Goal: Find specific page/section: Find specific page/section

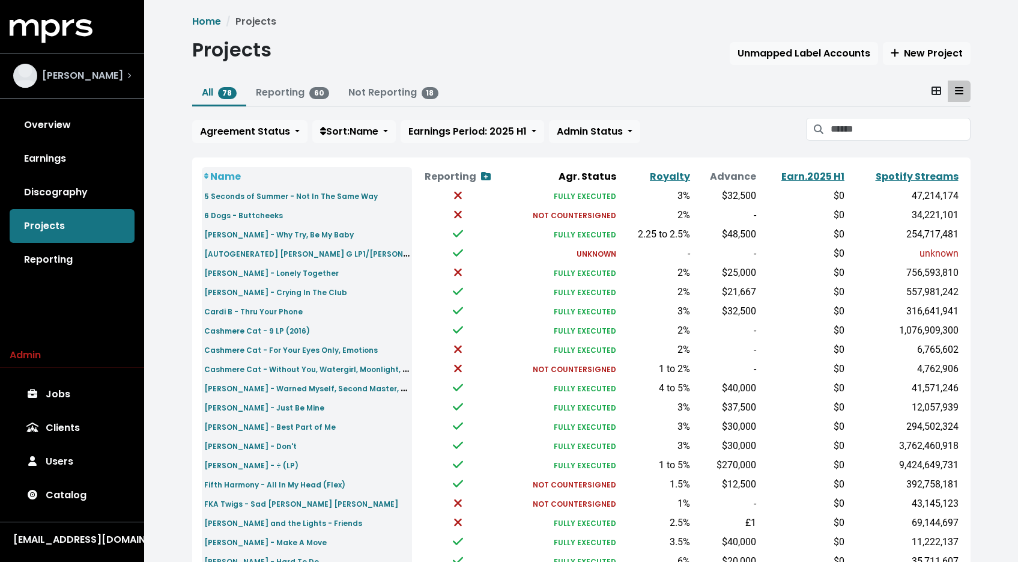
click at [92, 87] on div "[PERSON_NAME]" at bounding box center [72, 75] width 137 height 43
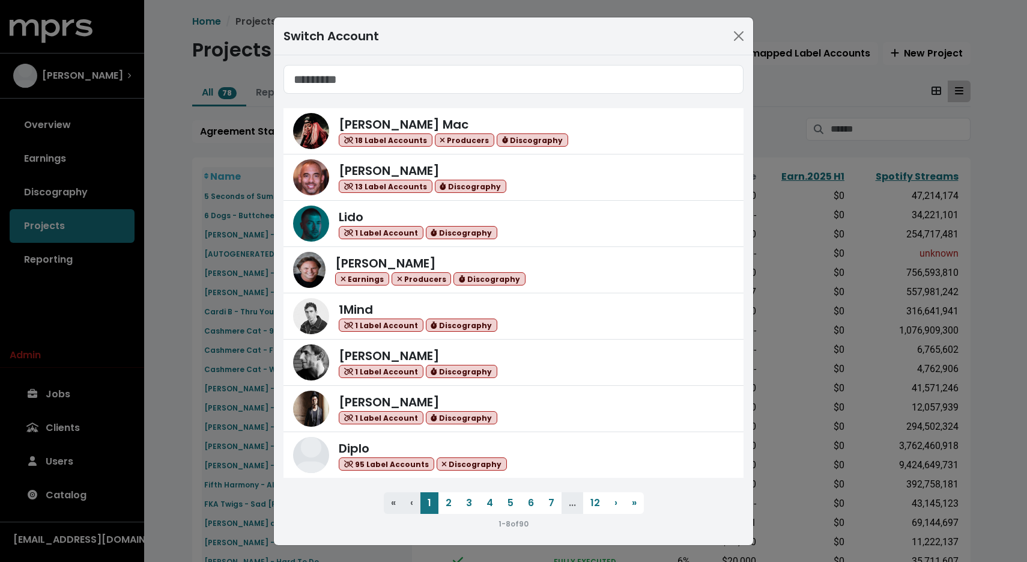
click at [492, 79] on input "Search accounts" at bounding box center [514, 79] width 460 height 29
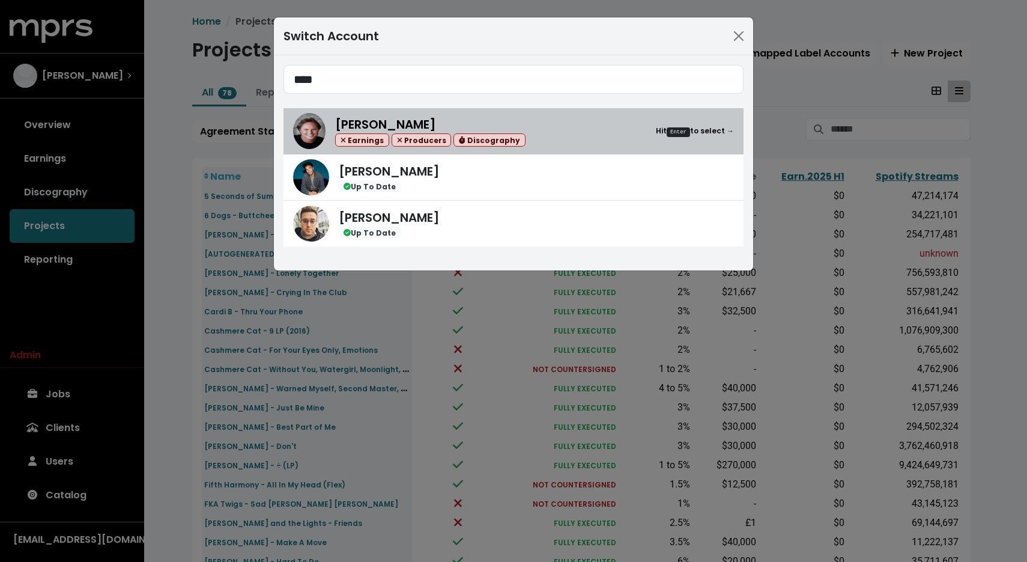
type input "****"
click at [543, 133] on div "[PERSON_NAME] Earnings Producers Discography Hit Enter to select →" at bounding box center [534, 131] width 399 height 32
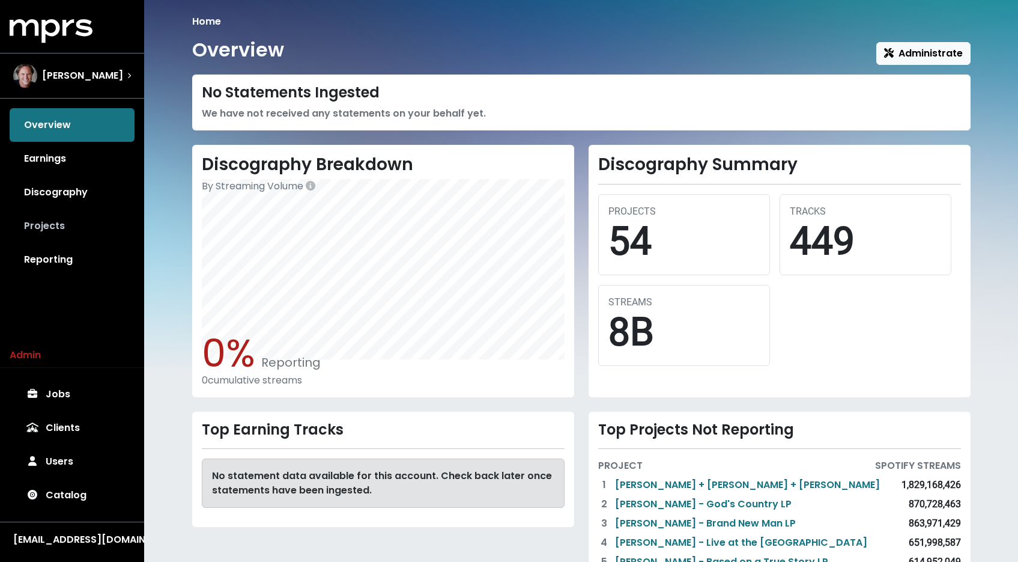
click at [58, 225] on link "Projects" at bounding box center [72, 226] width 125 height 34
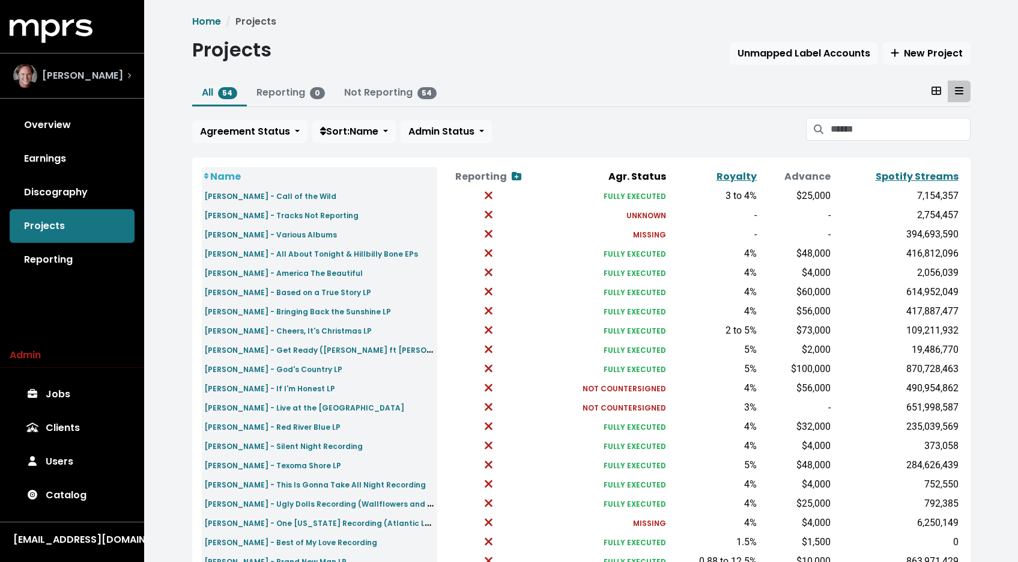
click at [80, 63] on div "[PERSON_NAME]" at bounding box center [72, 75] width 137 height 43
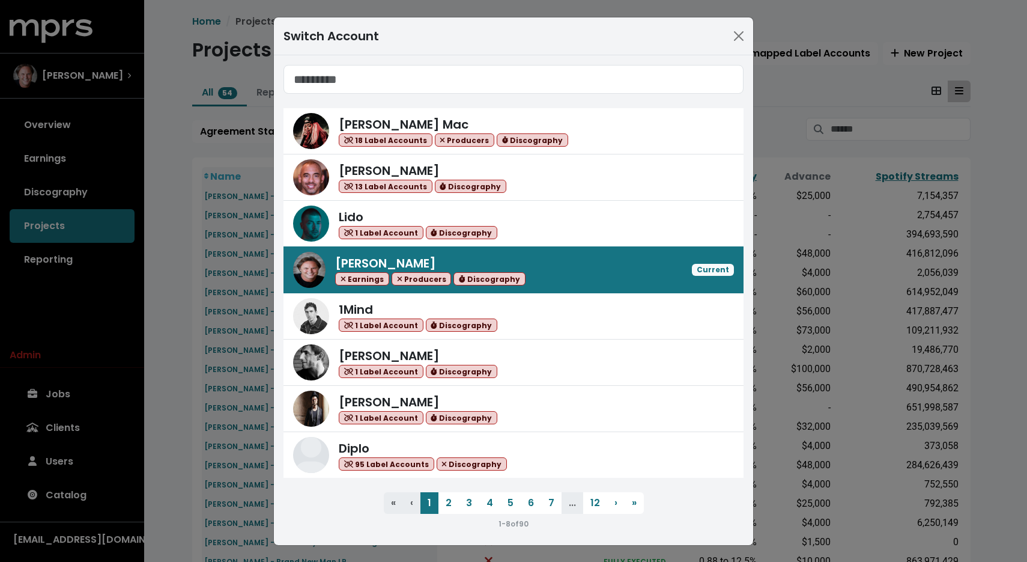
click at [367, 82] on input "Search accounts" at bounding box center [514, 79] width 460 height 29
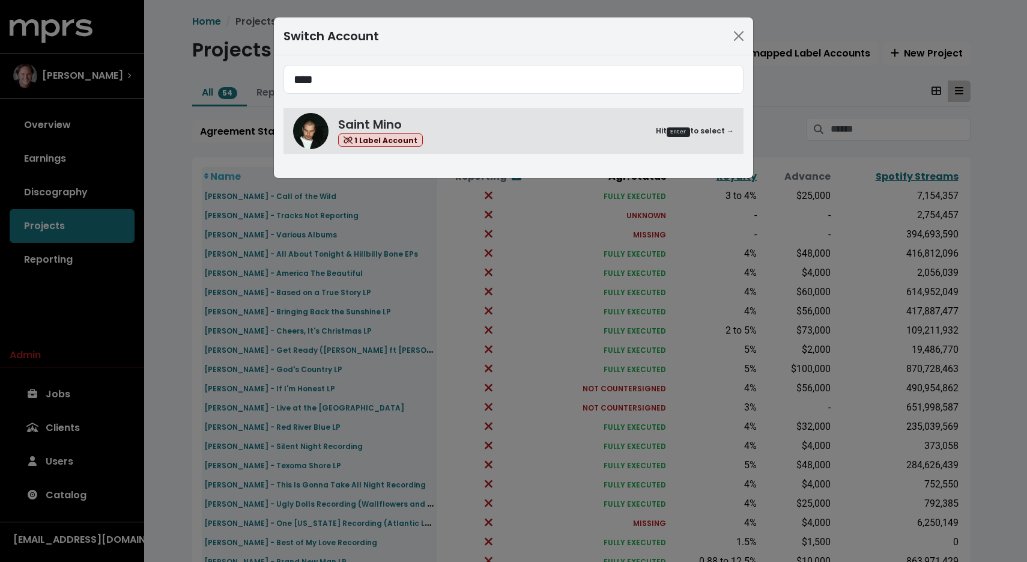
type input "****"
click at [495, 106] on span "**** Saint Mino 1 Label Account Hit Enter to select →" at bounding box center [514, 109] width 460 height 89
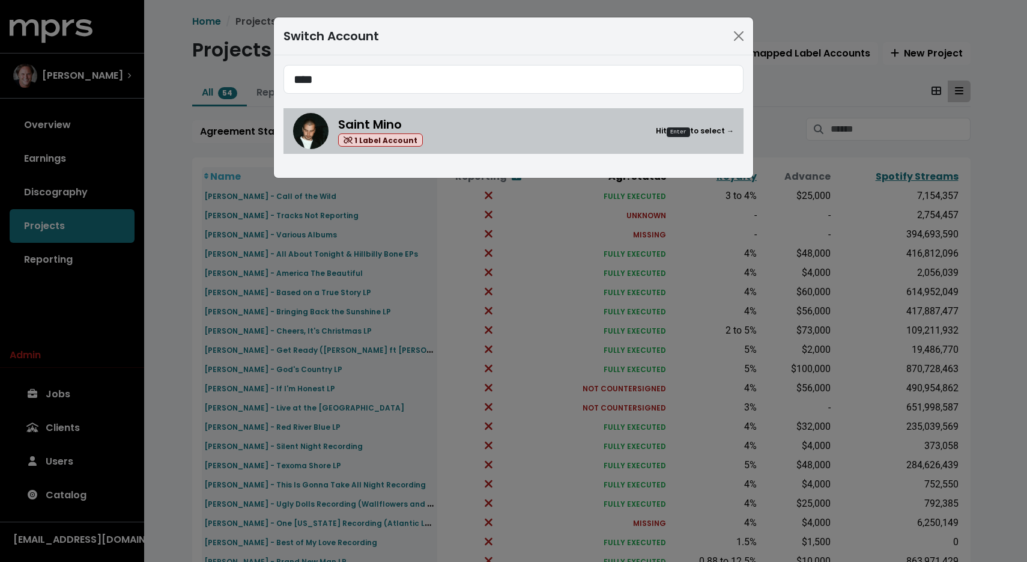
click at [493, 120] on div "Saint Mino 1 Label Account Hit Enter to select →" at bounding box center [536, 131] width 396 height 32
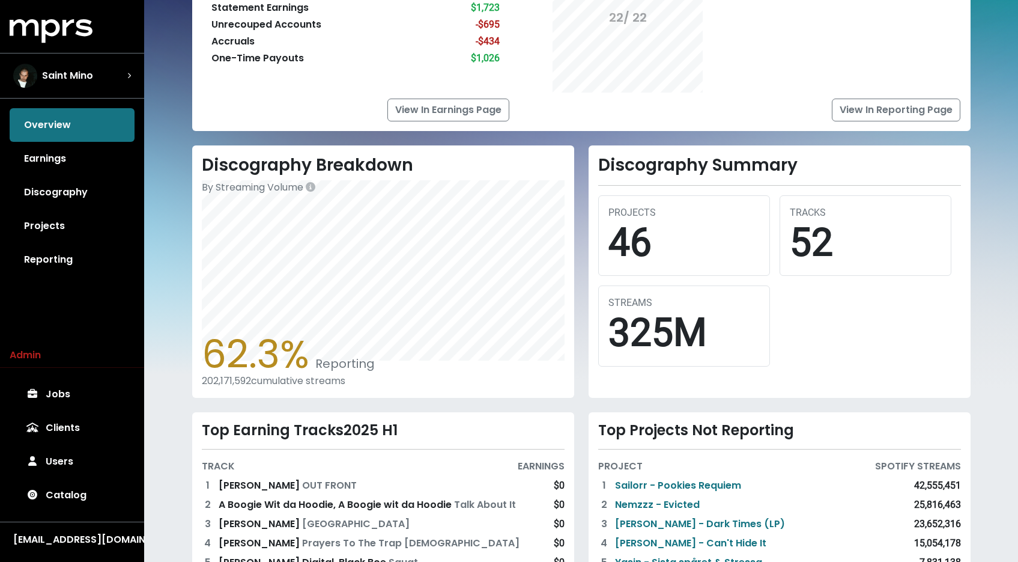
scroll to position [267, 0]
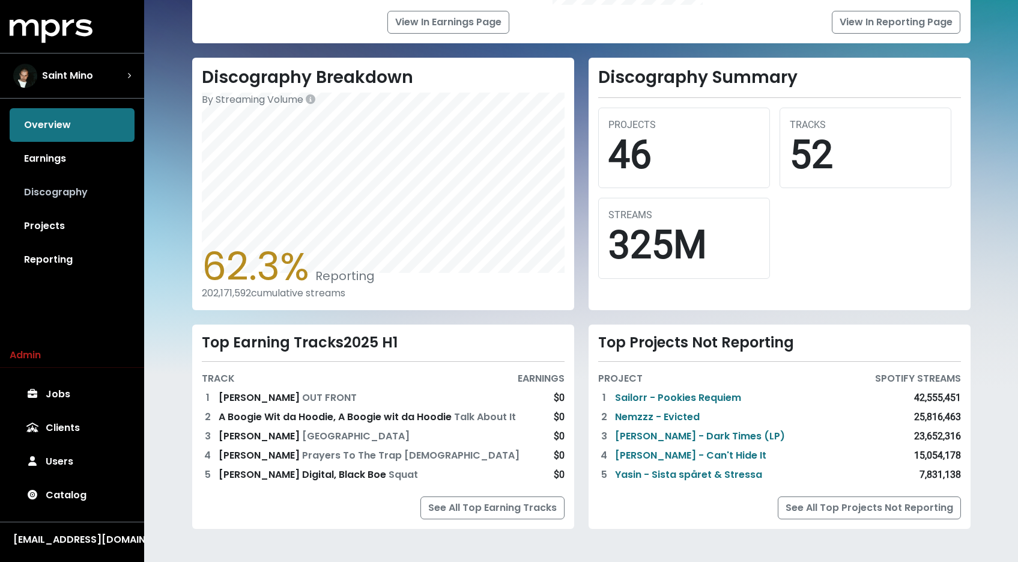
click at [64, 196] on link "Discography" at bounding box center [72, 192] width 125 height 34
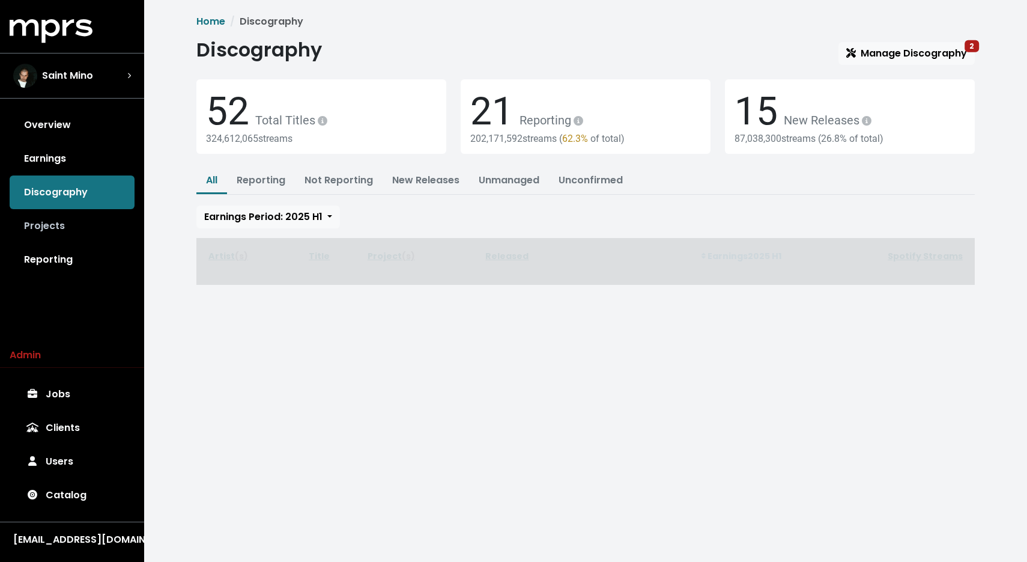
click at [59, 232] on link "Projects" at bounding box center [72, 226] width 125 height 34
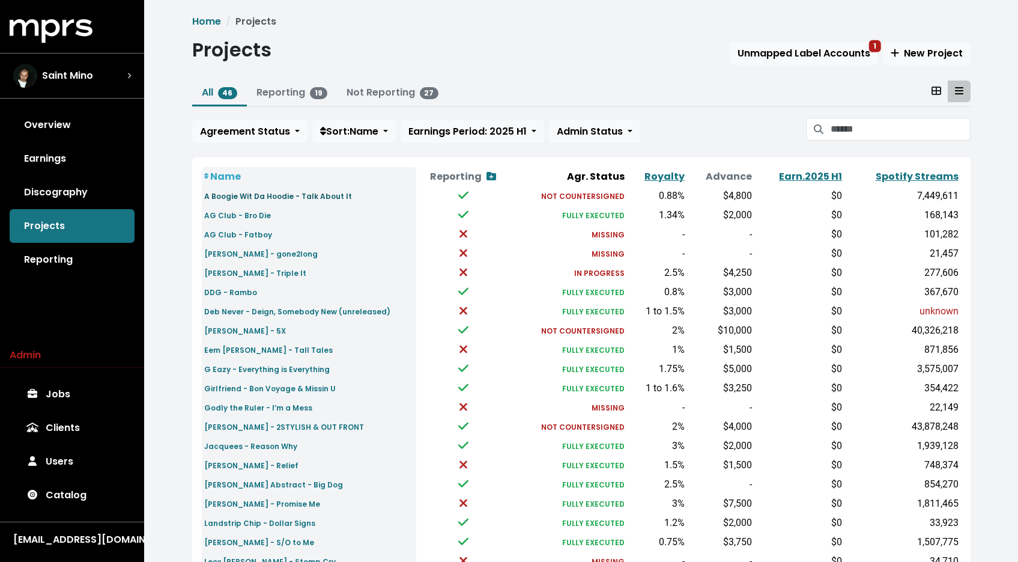
click at [335, 198] on small "A Boogie Wit Da Hoodie - Talk About It" at bounding box center [278, 196] width 148 height 10
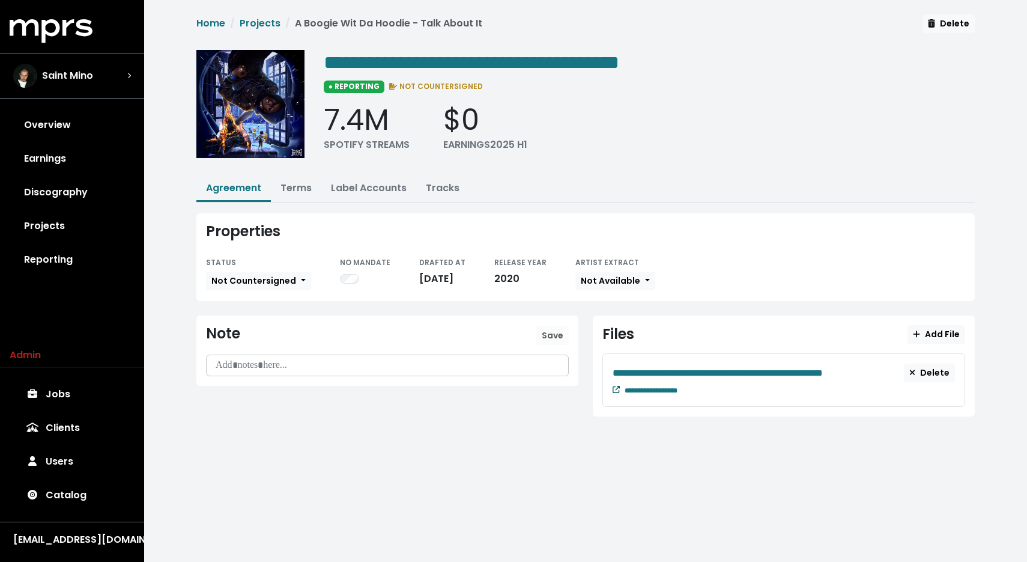
click at [618, 388] on icon at bounding box center [616, 389] width 7 height 7
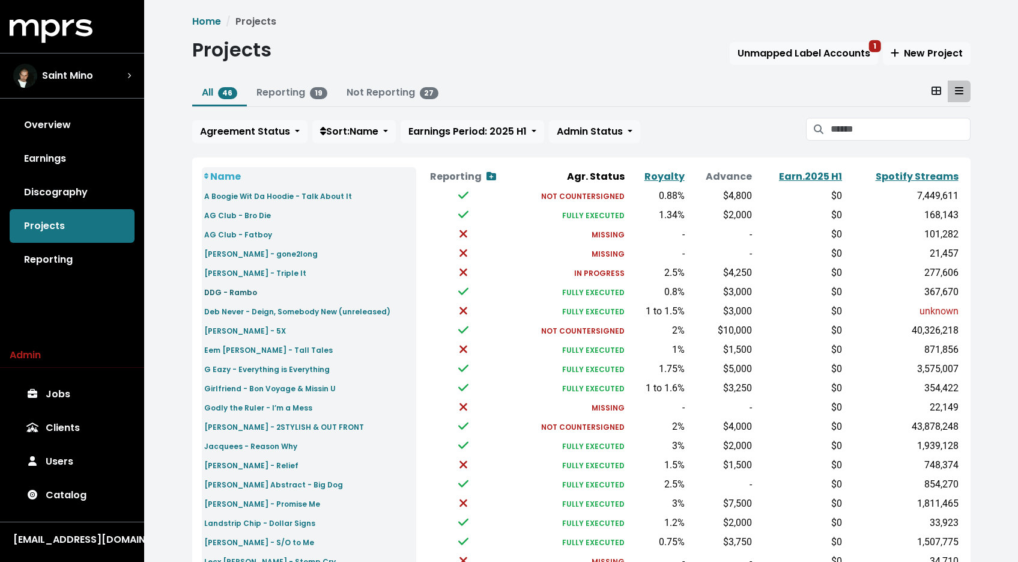
click at [247, 297] on small "DDG - Rambo" at bounding box center [230, 292] width 53 height 10
click at [93, 81] on div "Saint Mino" at bounding box center [72, 76] width 118 height 24
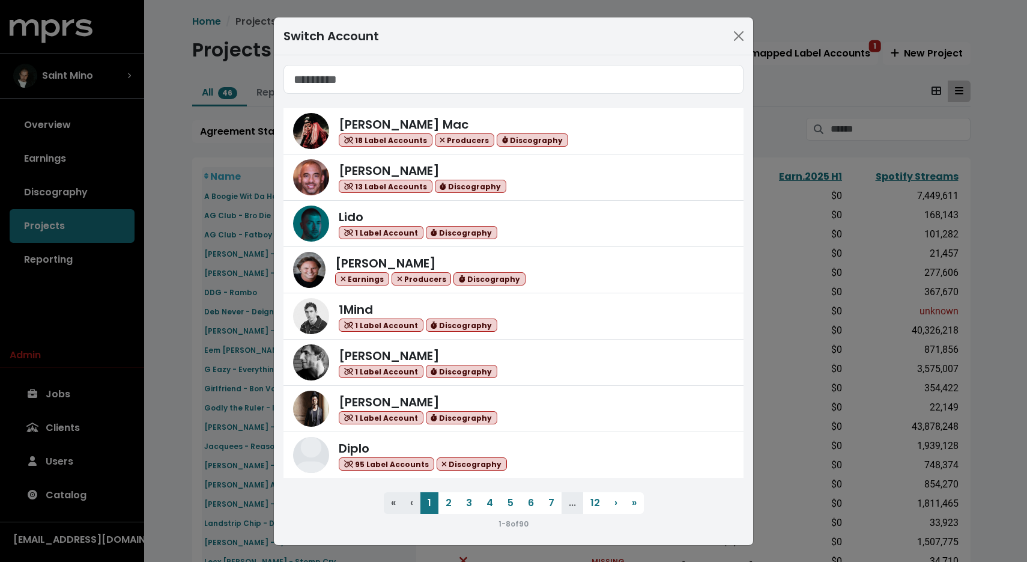
click at [355, 81] on input "Search accounts" at bounding box center [514, 79] width 460 height 29
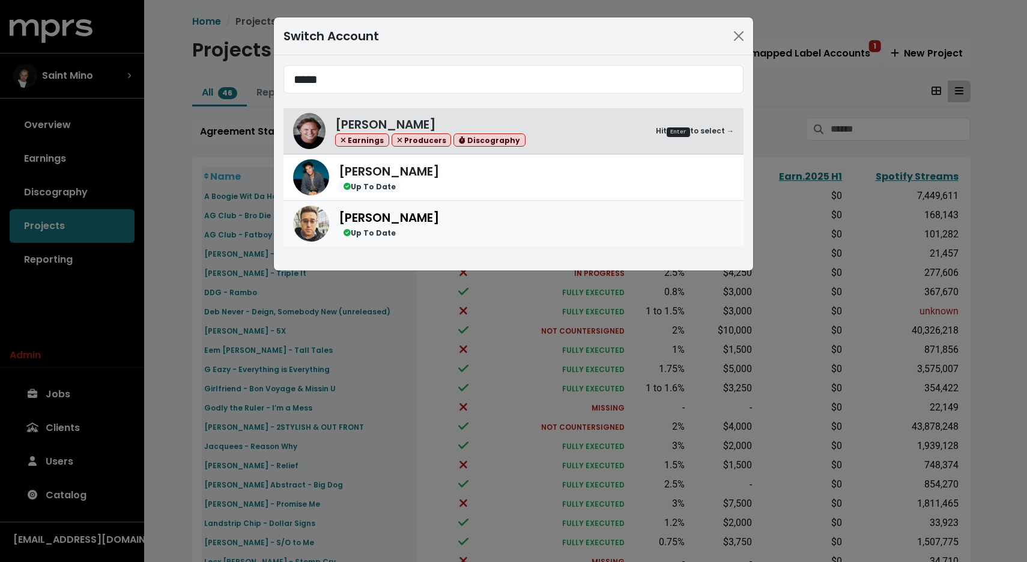
type input "*****"
click at [404, 236] on div "Up To Date" at bounding box center [389, 233] width 101 height 13
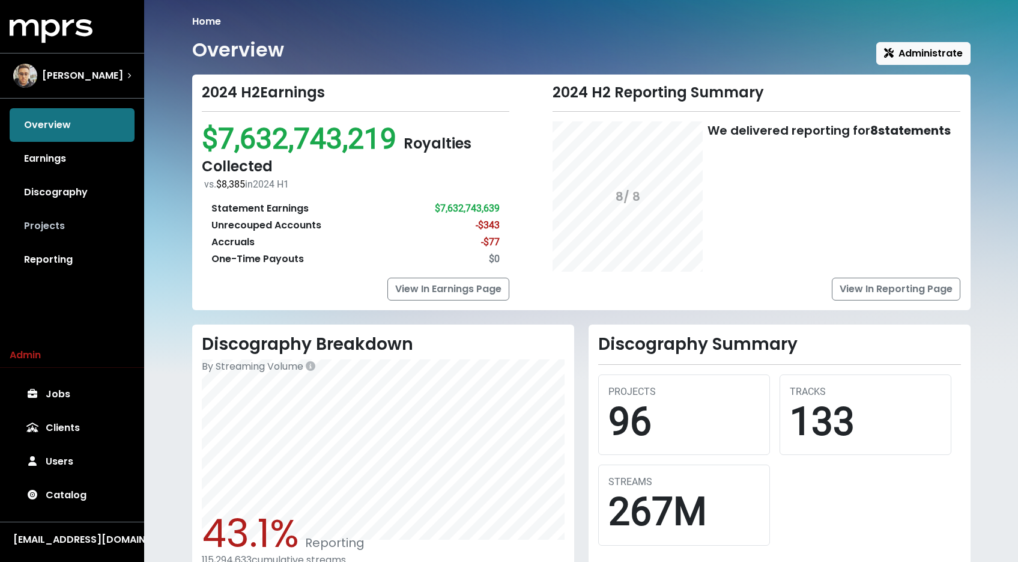
click at [49, 219] on link "Projects" at bounding box center [72, 226] width 125 height 34
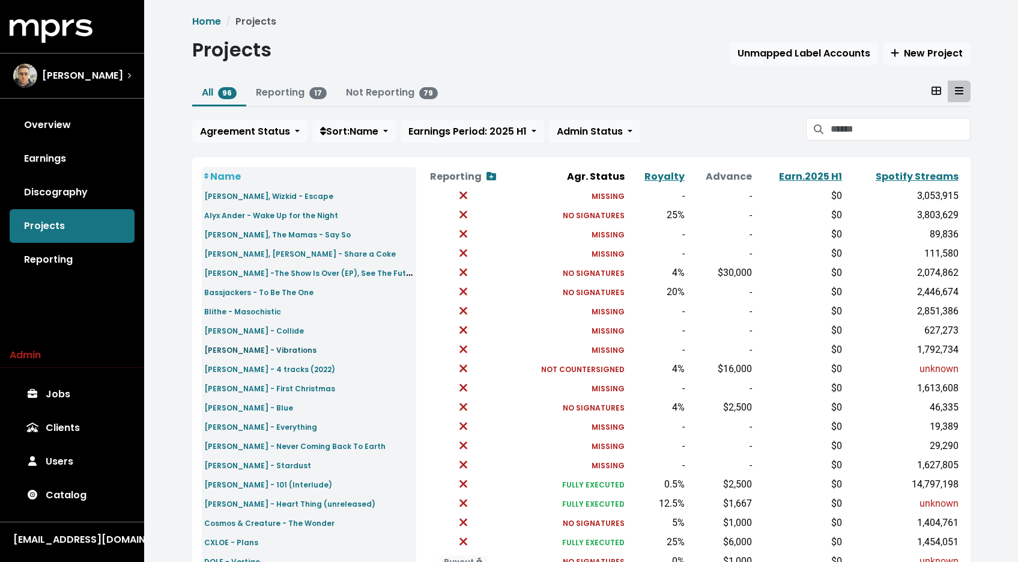
click at [280, 348] on small "[PERSON_NAME] - Vibrations" at bounding box center [260, 350] width 112 height 10
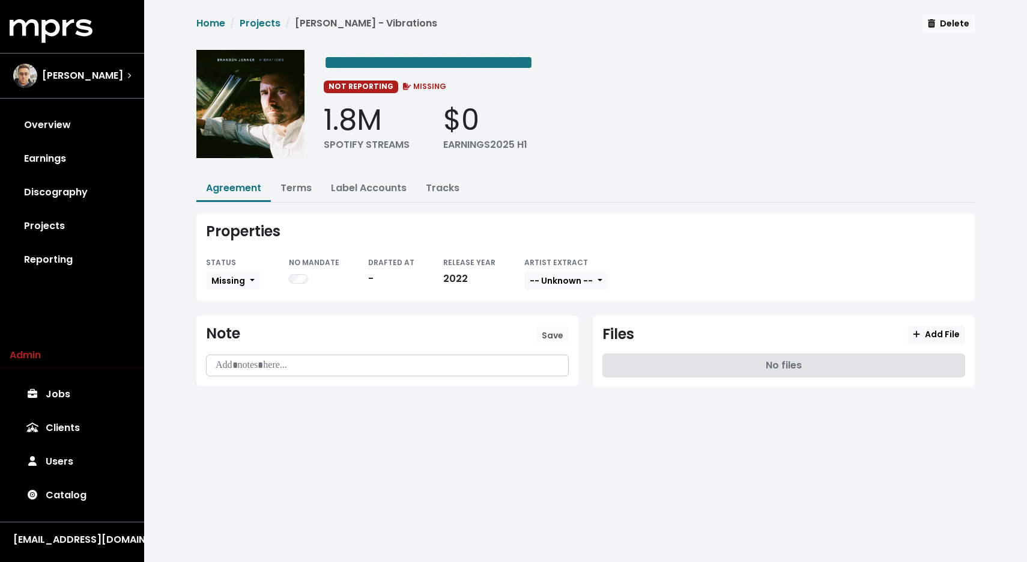
click at [287, 173] on div "**********" at bounding box center [585, 207] width 793 height 387
click at [290, 177] on button "Terms" at bounding box center [296, 189] width 50 height 26
click at [294, 183] on link "Terms" at bounding box center [296, 188] width 31 height 14
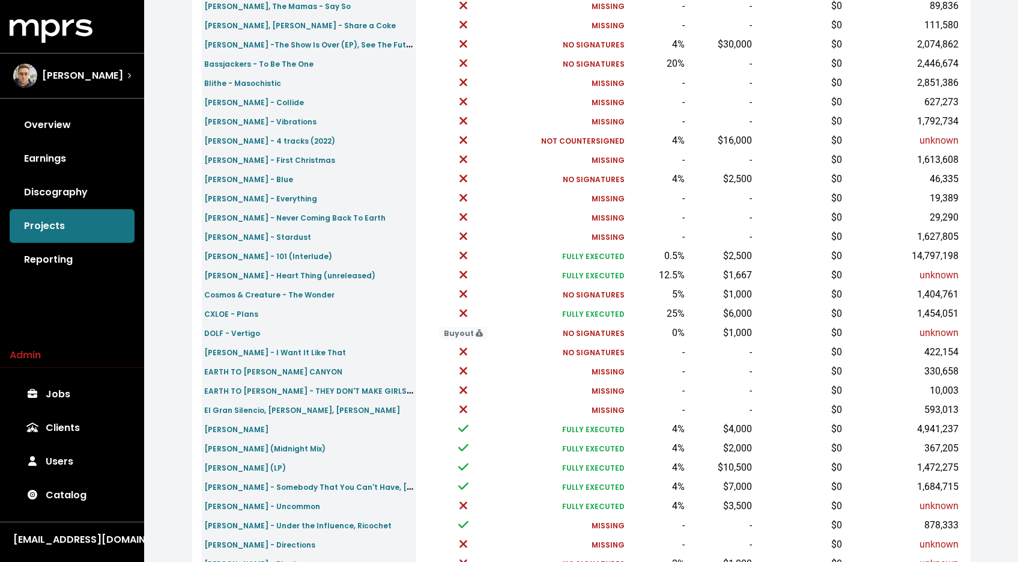
scroll to position [336, 0]
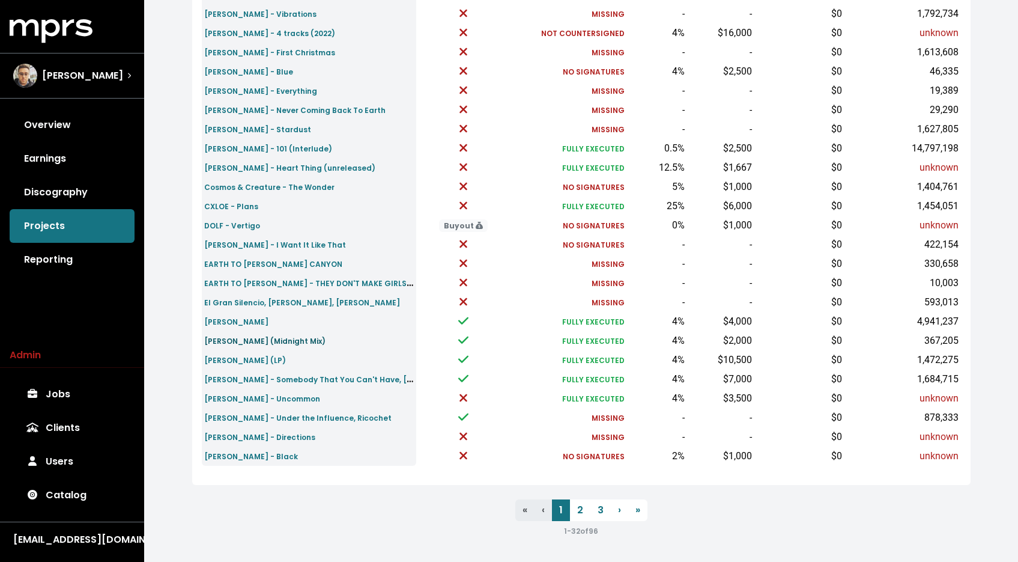
click at [281, 341] on small "[PERSON_NAME] (Midnight Mix)" at bounding box center [264, 341] width 121 height 10
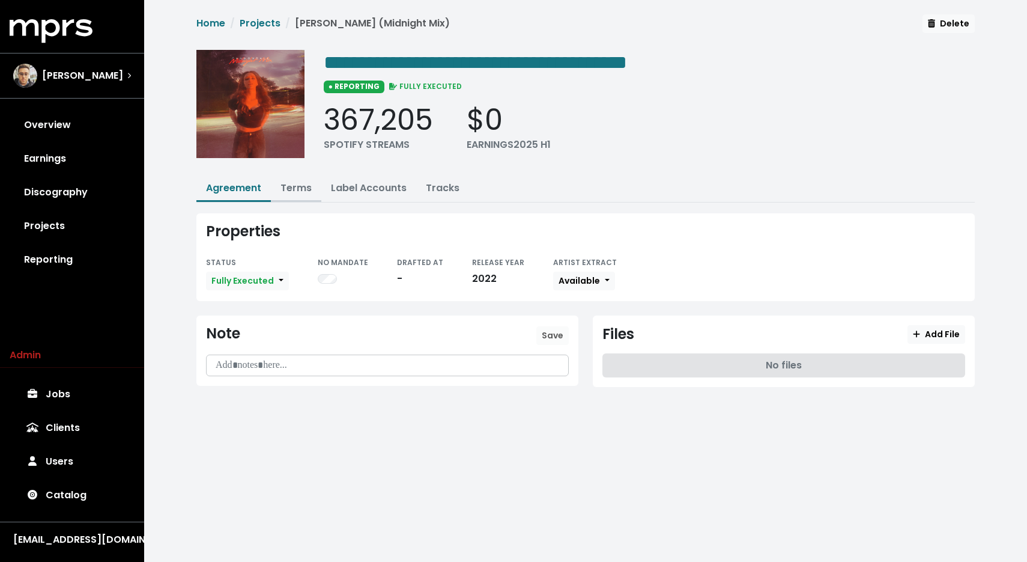
click at [310, 193] on link "Terms" at bounding box center [296, 188] width 31 height 14
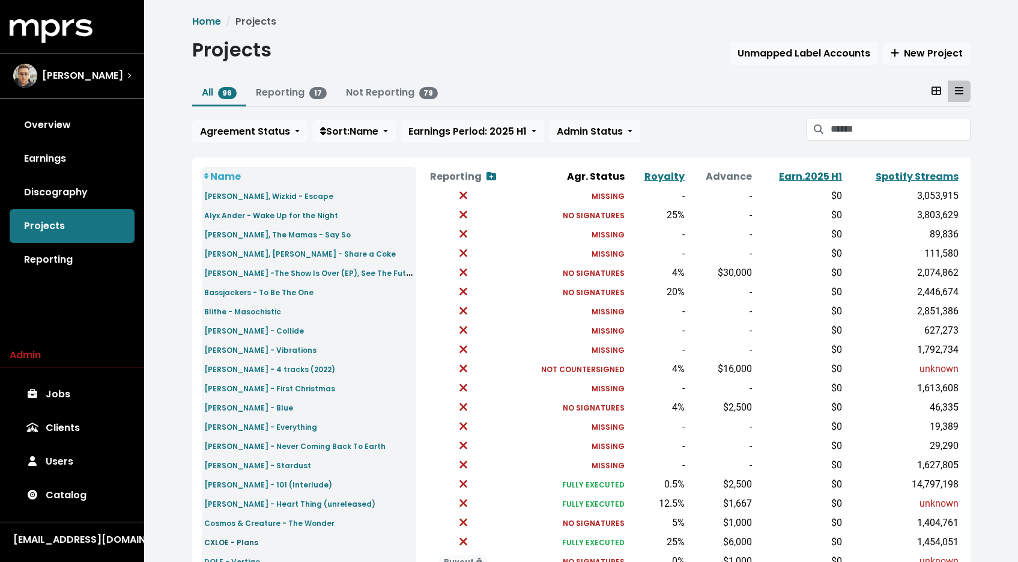
click at [243, 543] on small "CXLOE - Plans" at bounding box center [231, 542] width 54 height 10
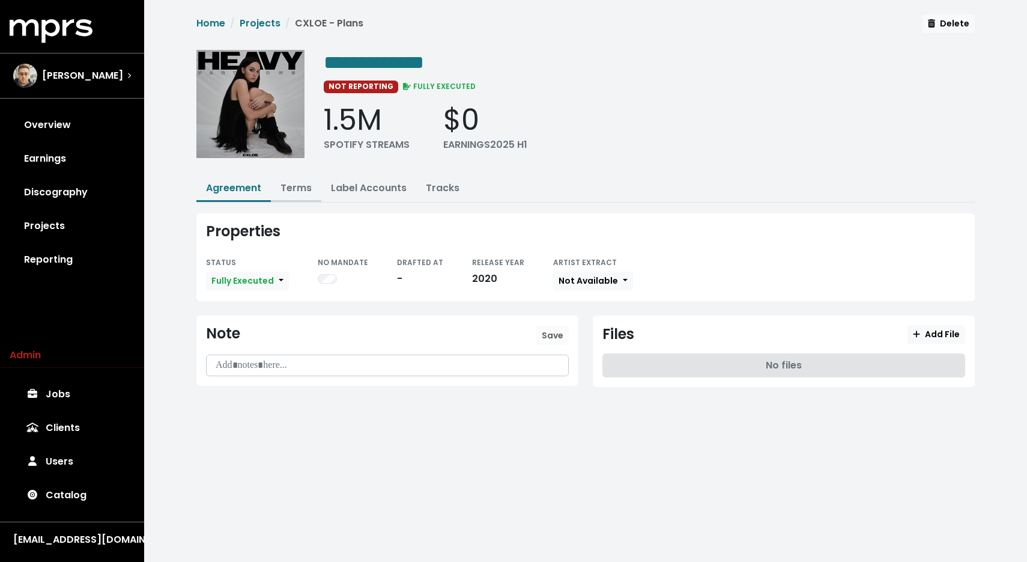
click at [295, 181] on link "Terms" at bounding box center [296, 188] width 31 height 14
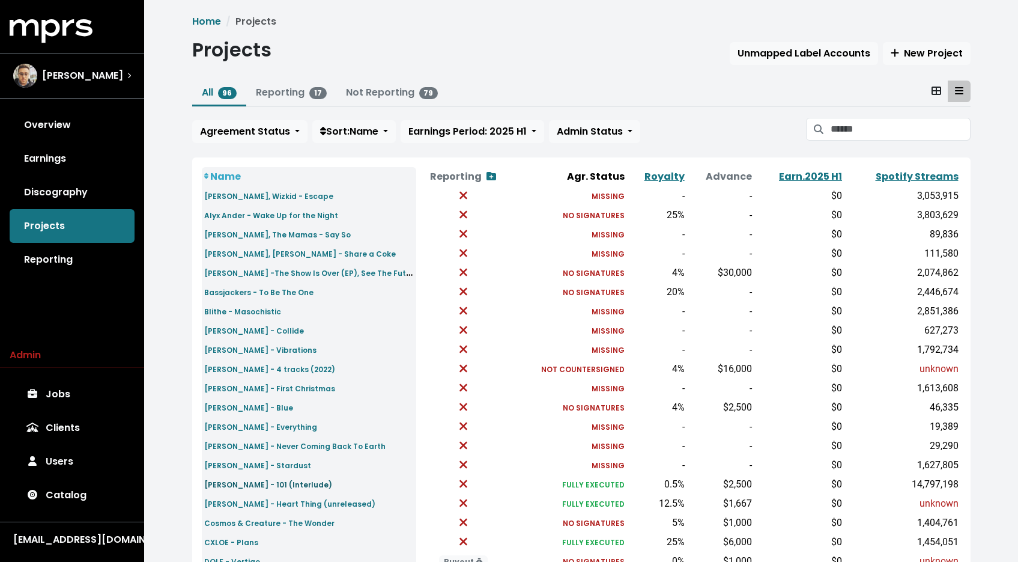
click at [276, 488] on small "[PERSON_NAME] - 101 (Interlude)" at bounding box center [268, 484] width 128 height 10
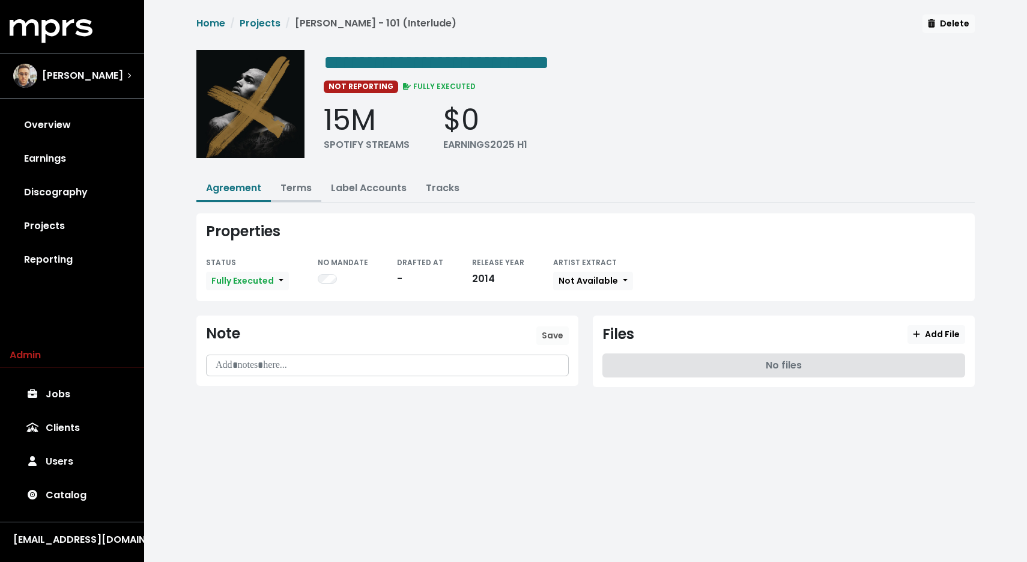
click at [303, 196] on button "Terms" at bounding box center [296, 189] width 50 height 26
click at [303, 183] on link "Terms" at bounding box center [296, 188] width 31 height 14
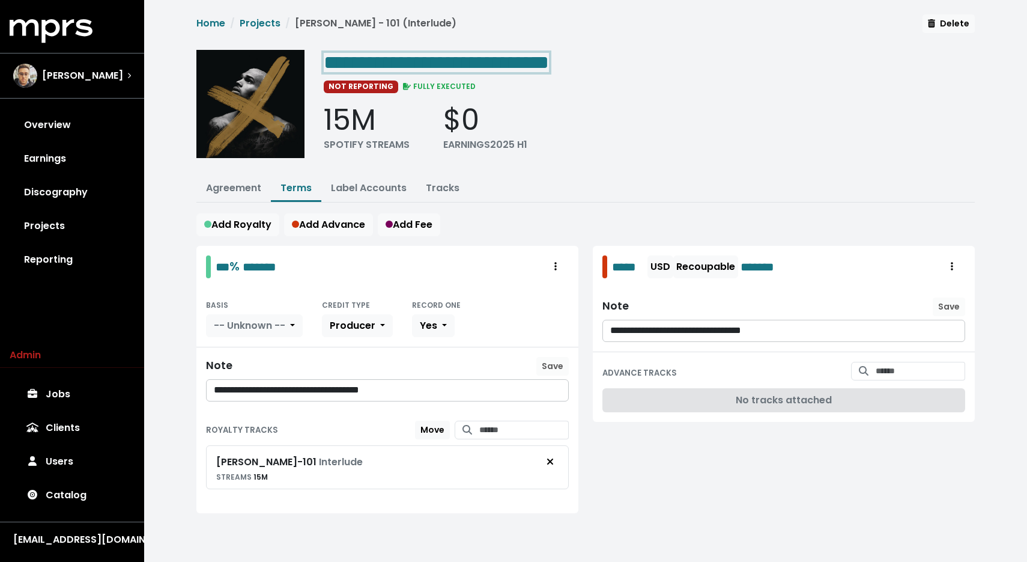
click at [376, 59] on span "**********" at bounding box center [436, 62] width 225 height 19
click at [76, 74] on span "[PERSON_NAME]" at bounding box center [82, 75] width 81 height 14
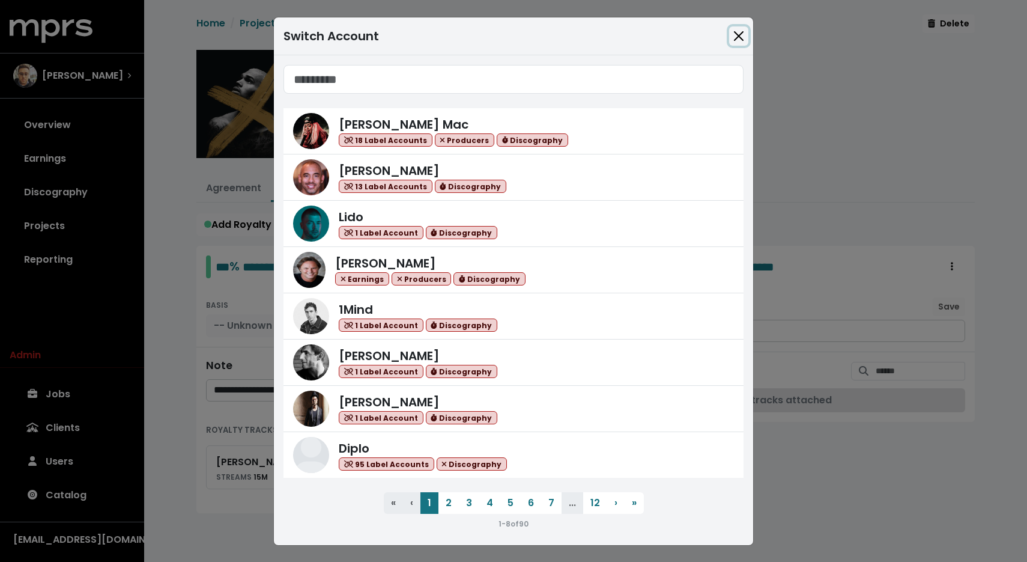
click at [741, 37] on button "Close" at bounding box center [738, 35] width 19 height 19
